Goal: Information Seeking & Learning: Learn about a topic

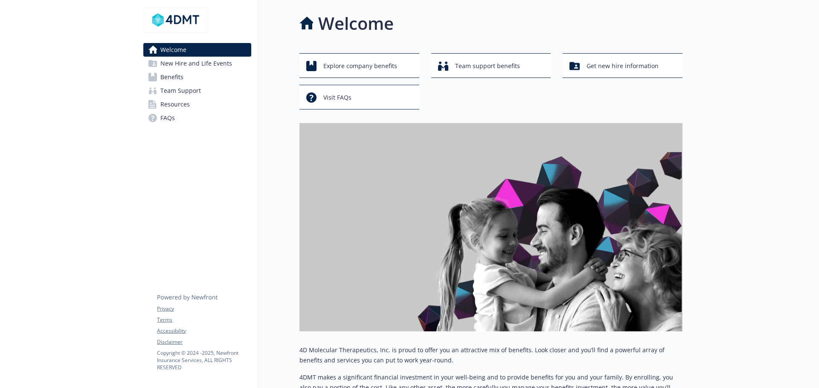
click at [182, 65] on span "New Hire and Life Events" at bounding box center [196, 64] width 72 height 14
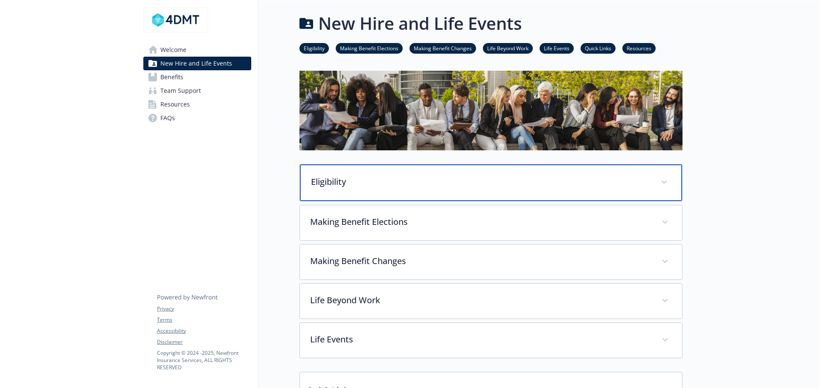
click at [381, 187] on p "Eligibility" at bounding box center [480, 182] width 339 height 13
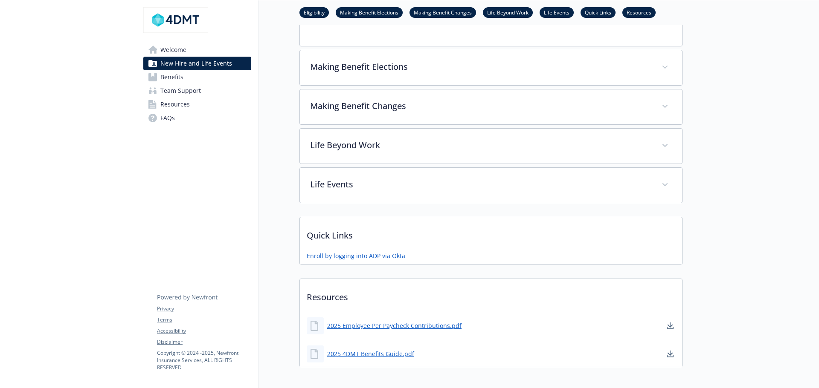
scroll to position [709, 0]
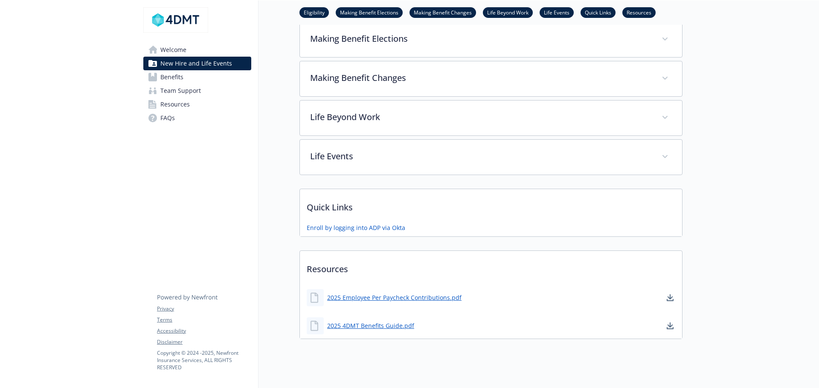
click at [172, 76] on span "Benefits" at bounding box center [171, 77] width 23 height 14
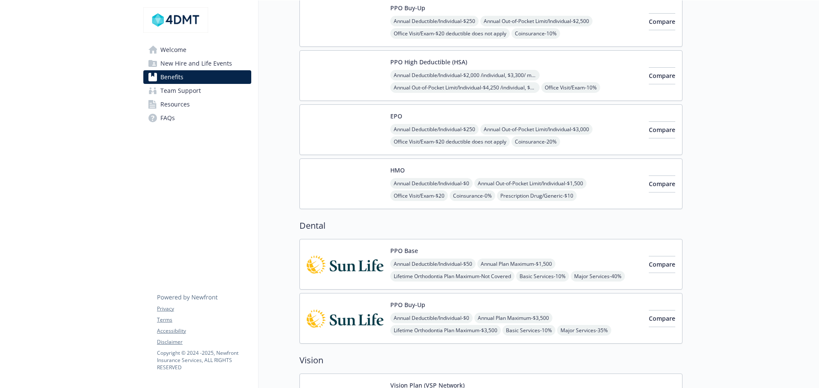
scroll to position [25, 0]
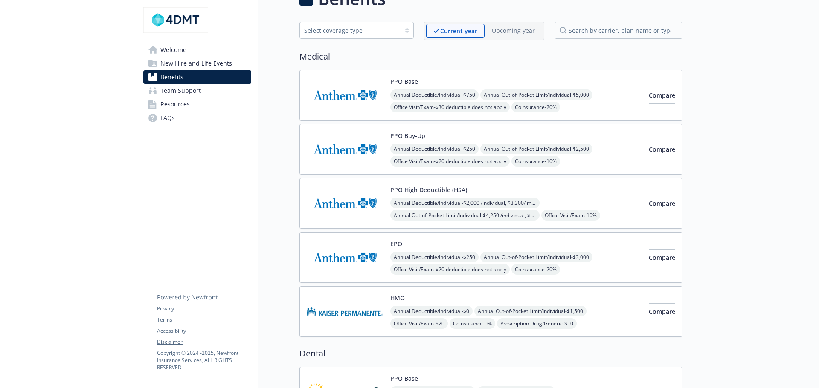
click at [196, 94] on span "Team Support" at bounding box center [180, 91] width 41 height 14
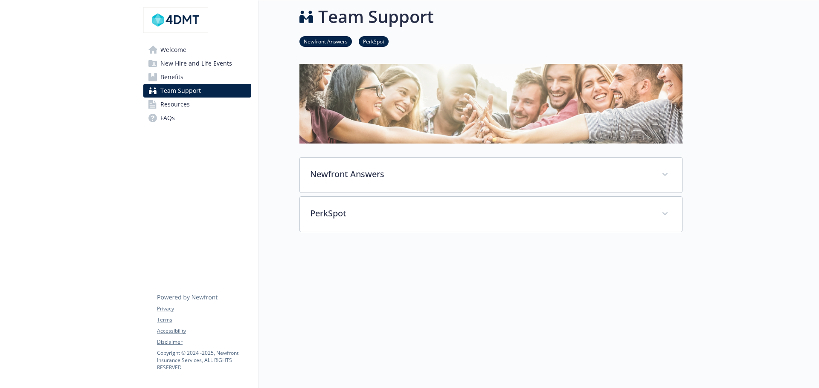
scroll to position [25, 0]
